Goal: Check status: Check status

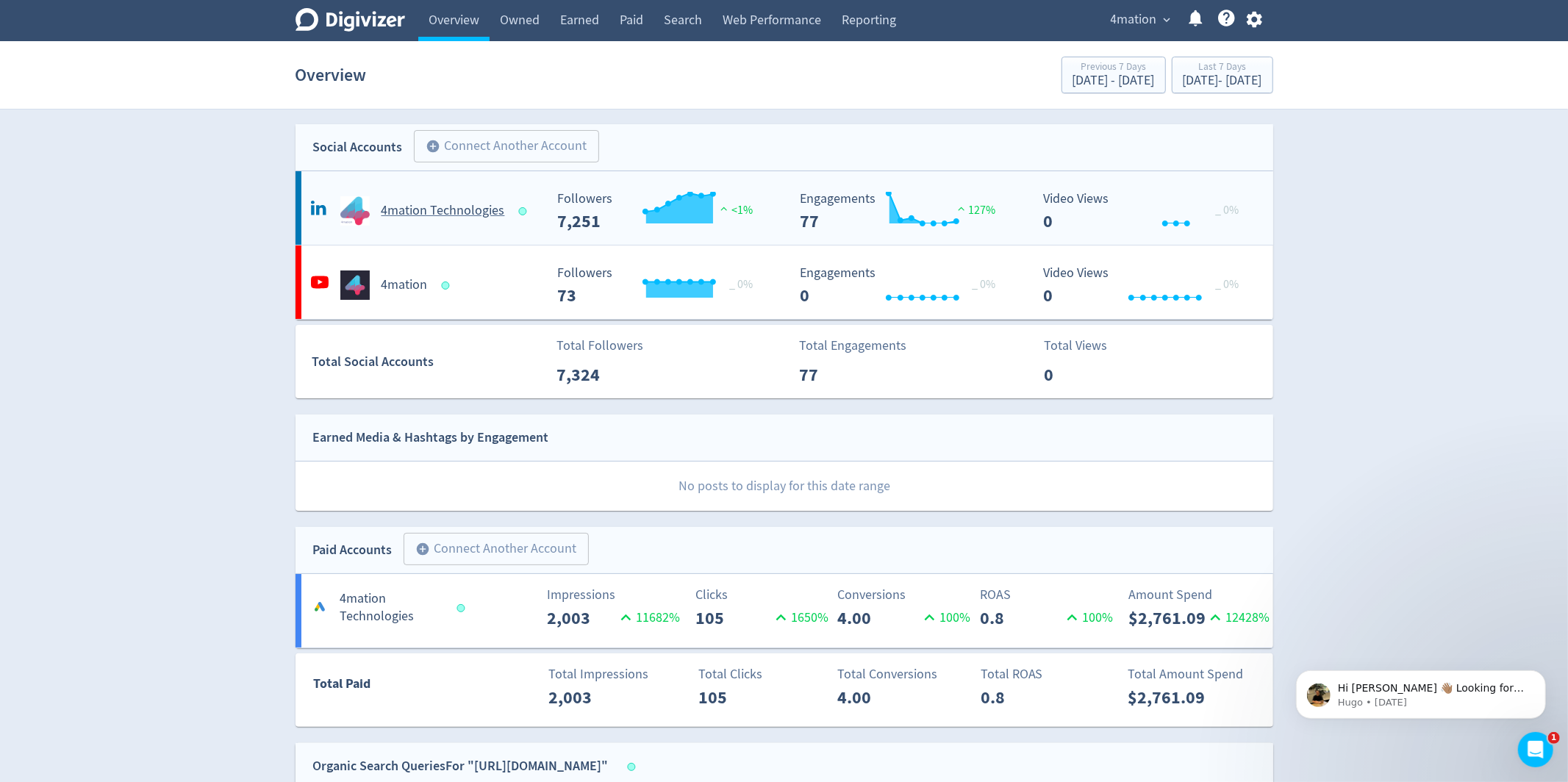
click at [421, 213] on h5 "4mation Technologies" at bounding box center [443, 211] width 123 height 17
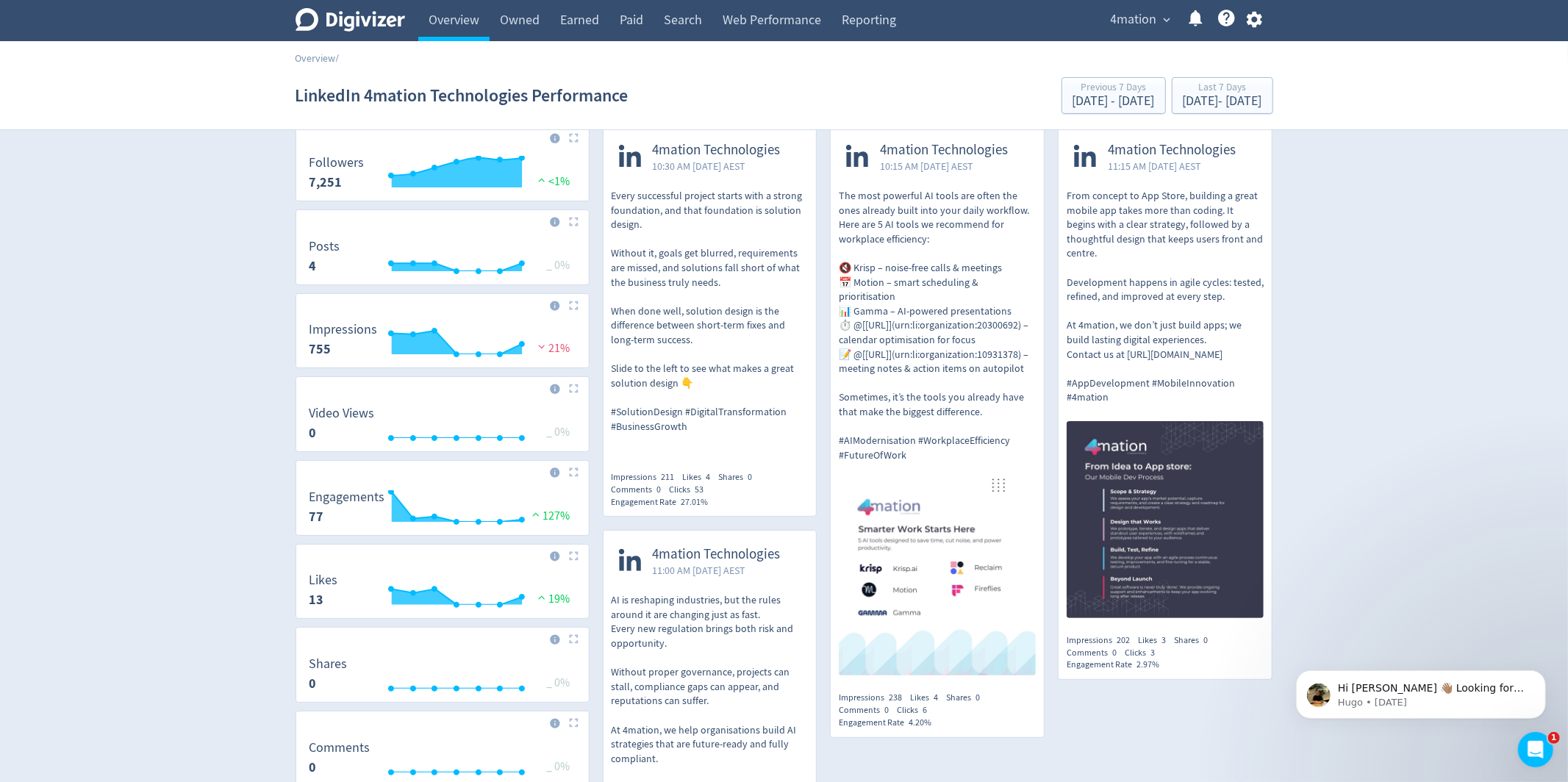
scroll to position [20, 0]
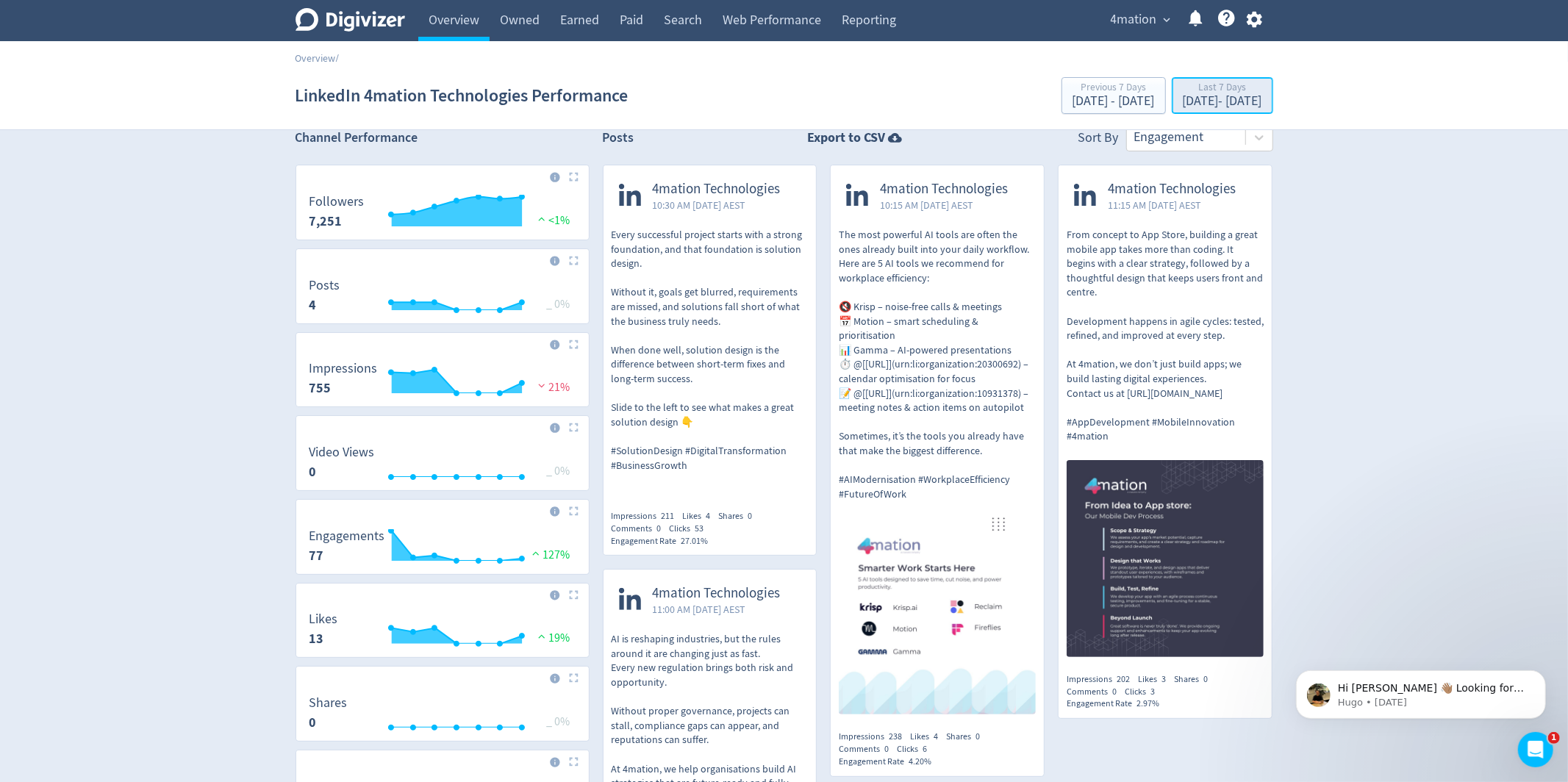
click at [1210, 99] on div "[DATE] - [DATE]" at bounding box center [1222, 101] width 79 height 13
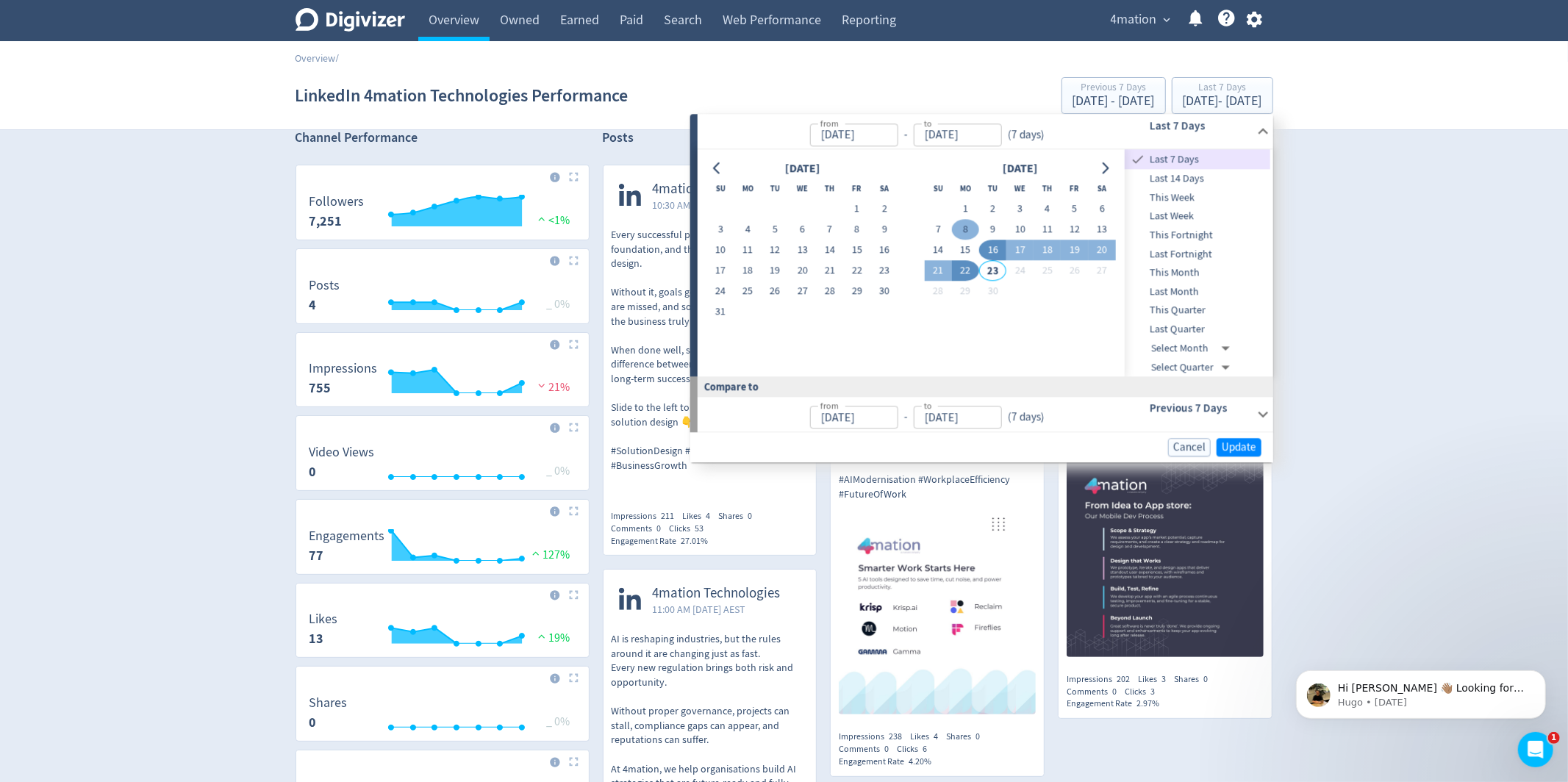
click at [969, 228] on button "8" at bounding box center [966, 230] width 28 height 20
type input "[DATE]"
click at [940, 251] on button "14" at bounding box center [938, 251] width 28 height 20
type input "[DATE]"
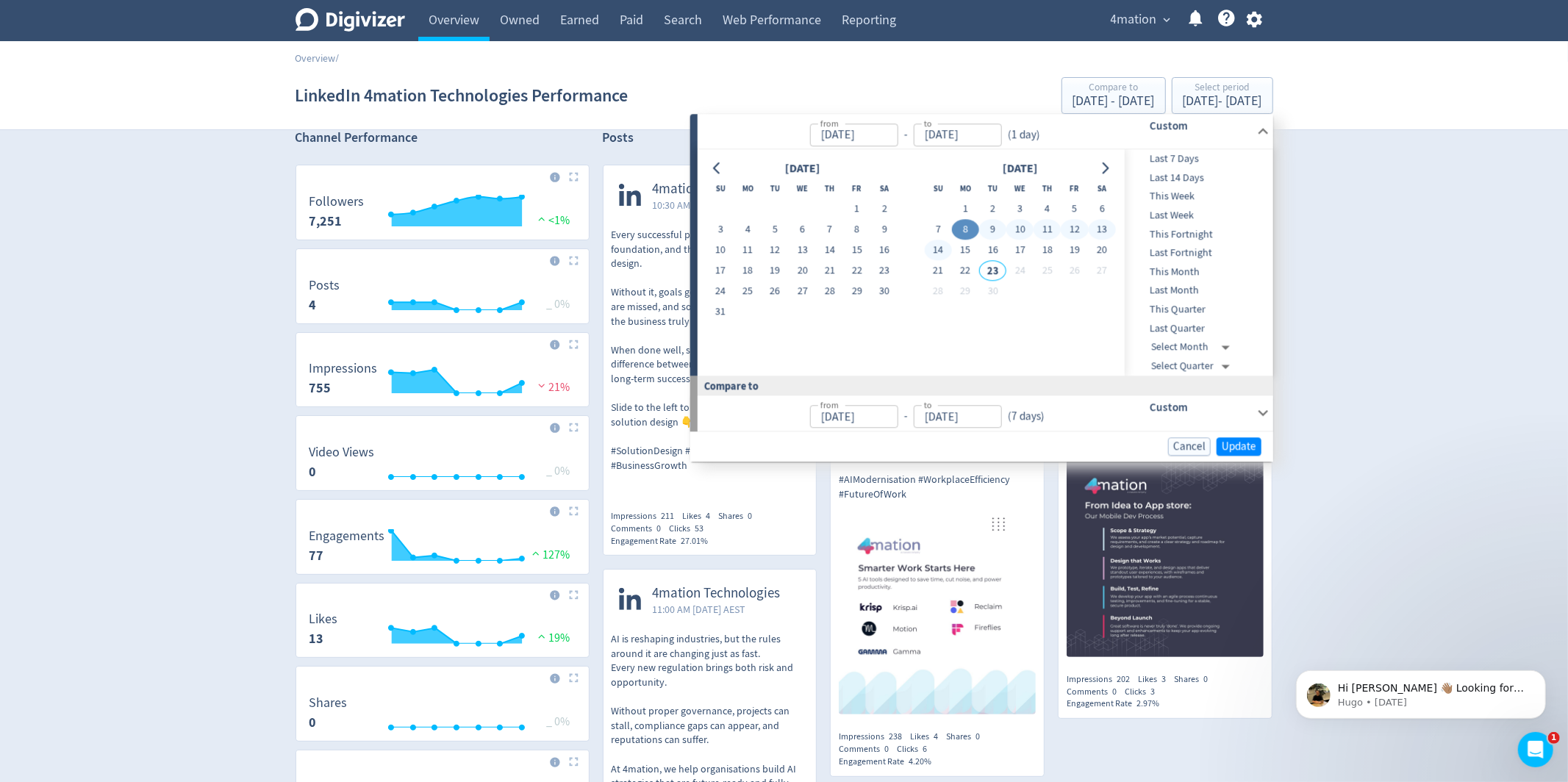
type input "[DATE]"
click at [1228, 447] on span "Update" at bounding box center [1239, 446] width 35 height 11
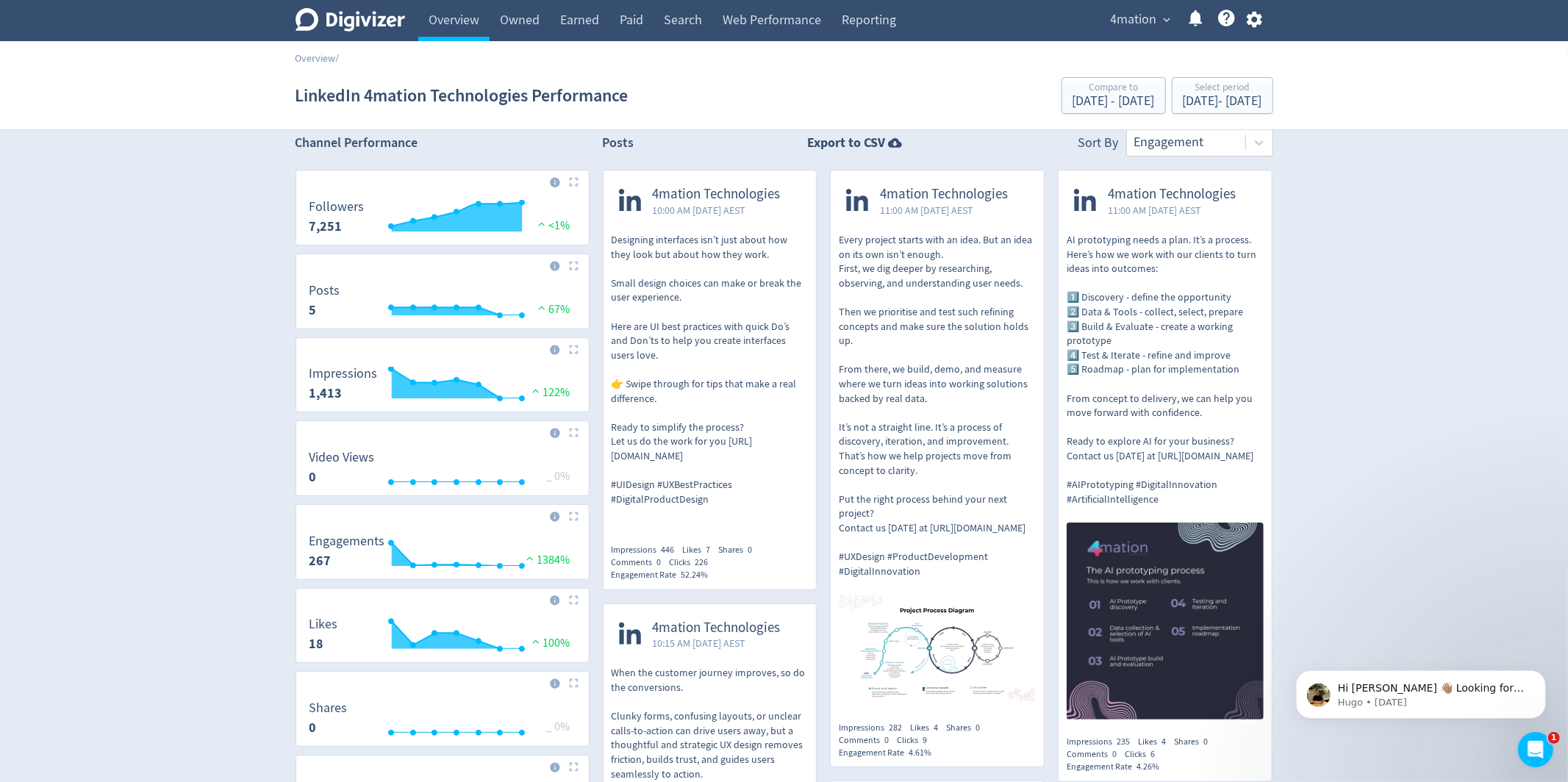
scroll to position [17, 0]
click at [704, 227] on div "4mation Technologies 10:00 AM [DATE] AEST" at bounding box center [710, 200] width 213 height 62
